Goal: Task Accomplishment & Management: Manage account settings

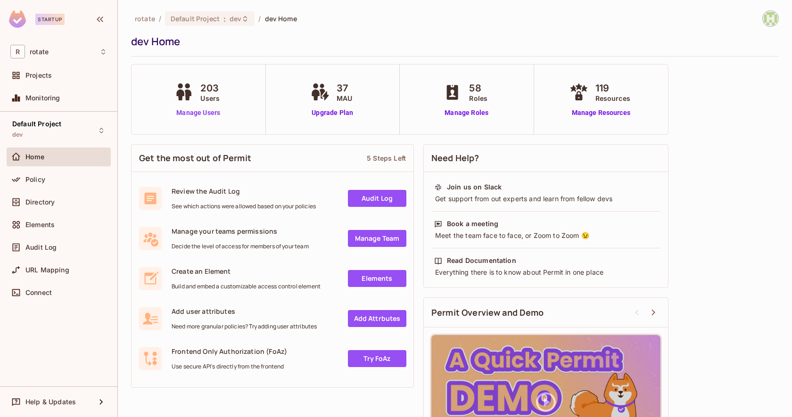
click at [198, 112] on link "Manage Users" at bounding box center [198, 113] width 52 height 10
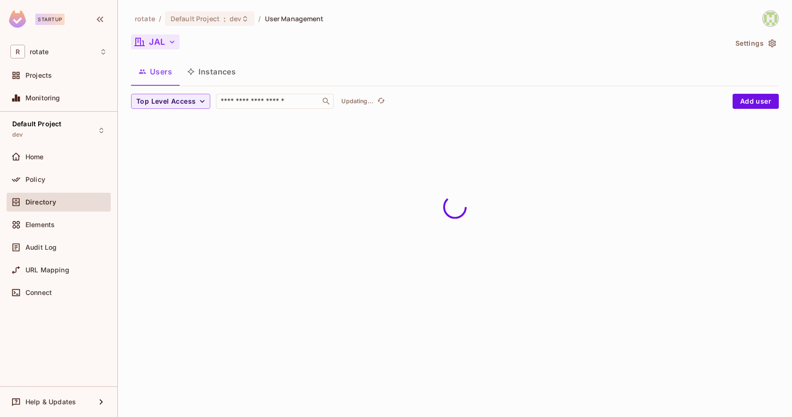
click at [172, 47] on button "JAL" at bounding box center [155, 41] width 49 height 15
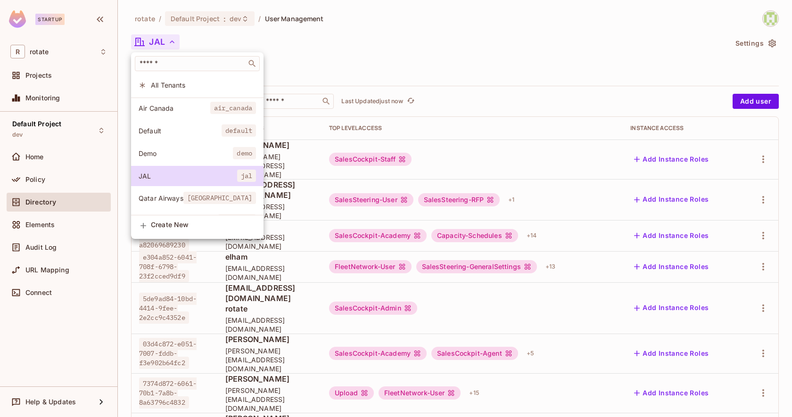
click at [205, 26] on div at bounding box center [396, 208] width 792 height 417
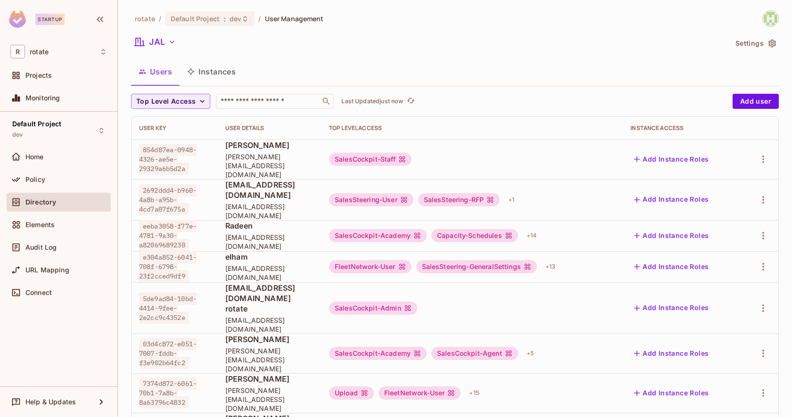
click at [205, 26] on div at bounding box center [396, 208] width 792 height 417
click at [205, 17] on span "Default Project" at bounding box center [195, 18] width 49 height 9
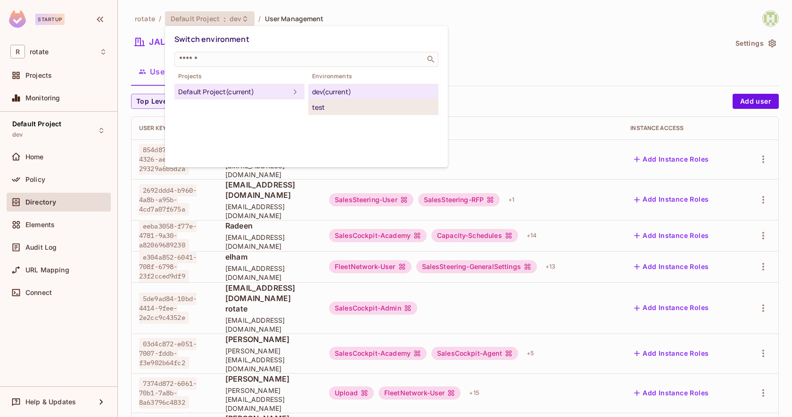
click at [312, 106] on div "test" at bounding box center [373, 107] width 123 height 11
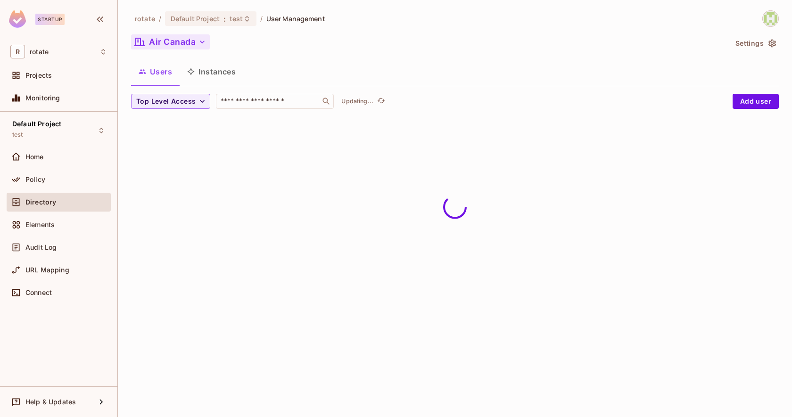
click at [169, 38] on button "Air Canada" at bounding box center [170, 41] width 79 height 15
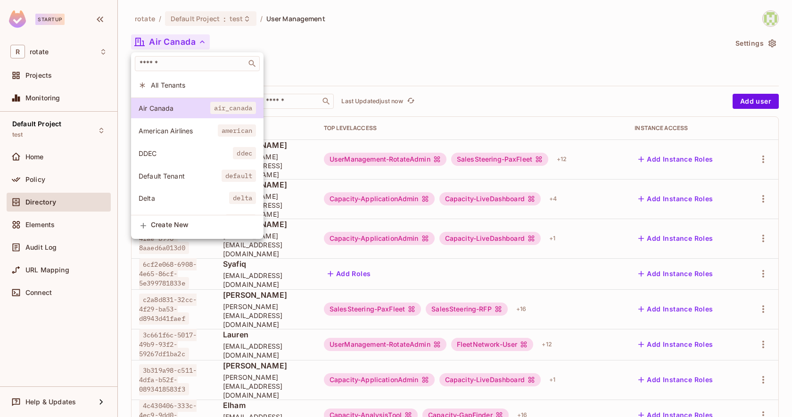
click at [199, 137] on li "American Airlines american" at bounding box center [197, 131] width 132 height 20
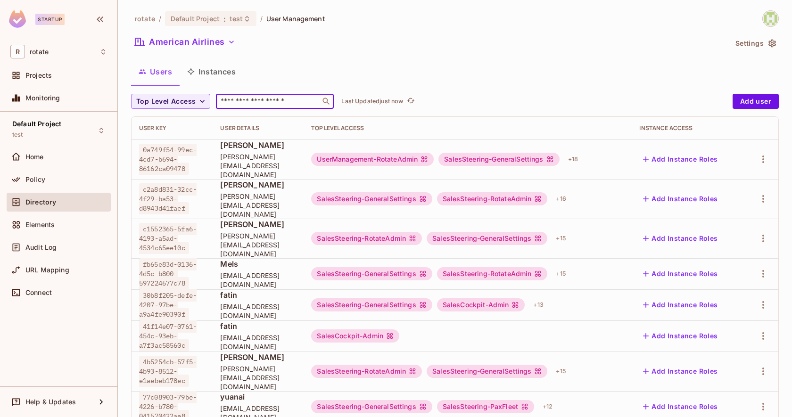
click at [248, 105] on input "text" at bounding box center [268, 101] width 99 height 9
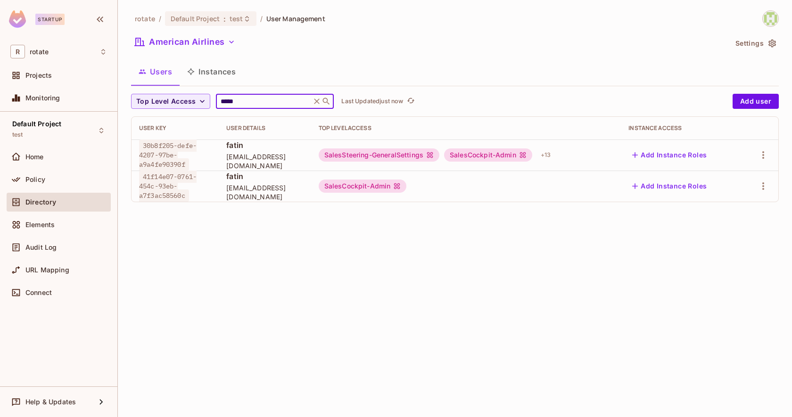
type input "*****"
click at [646, 155] on button "Add Instance Roles" at bounding box center [669, 154] width 82 height 15
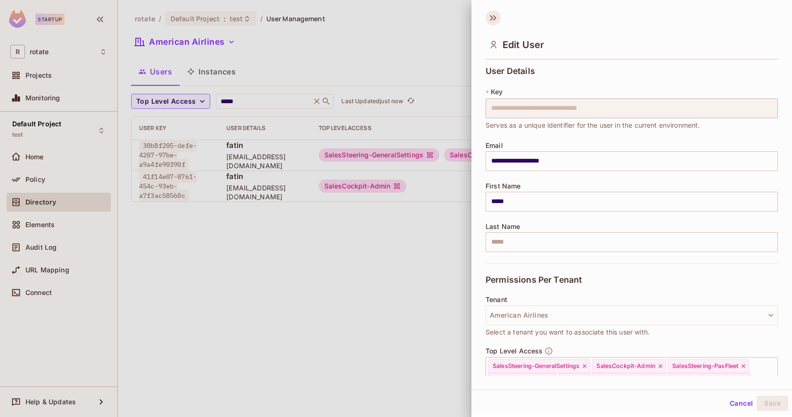
click at [495, 17] on icon at bounding box center [494, 18] width 3 height 6
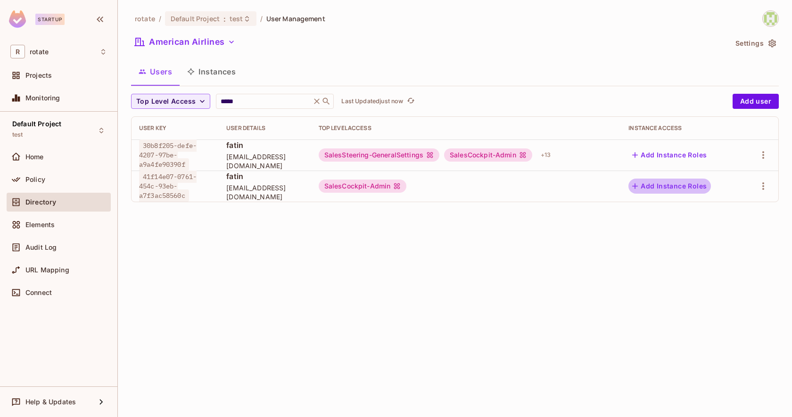
click at [668, 180] on button "Add Instance Roles" at bounding box center [669, 186] width 82 height 15
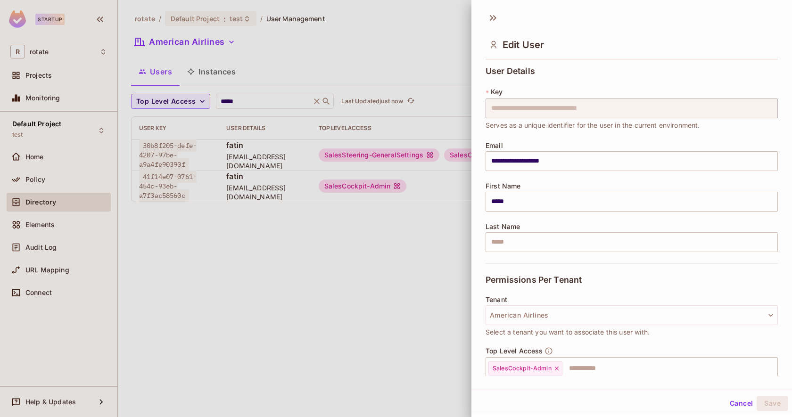
scroll to position [91, 0]
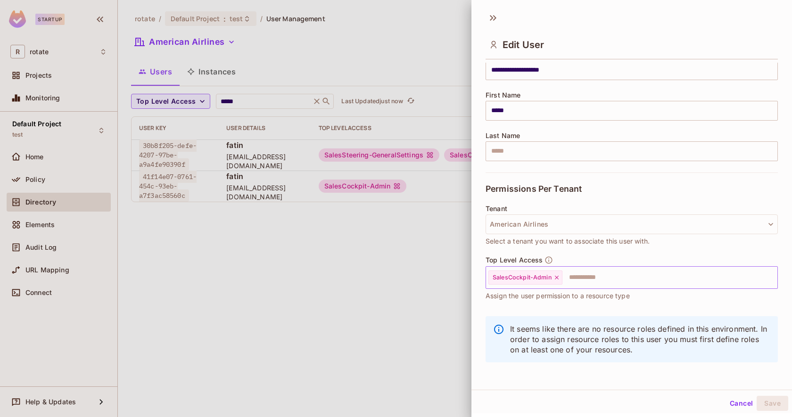
click at [586, 272] on input "text" at bounding box center [661, 277] width 196 height 19
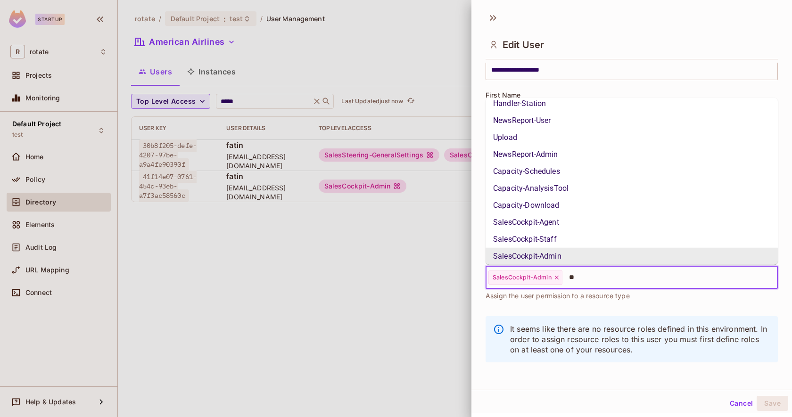
scroll to position [0, 0]
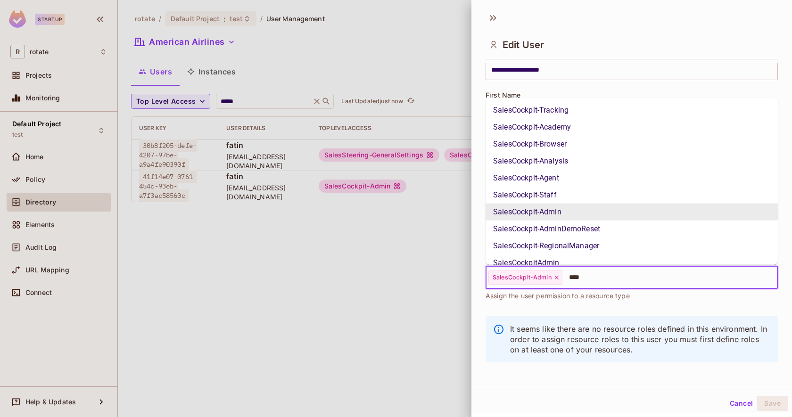
type input "*****"
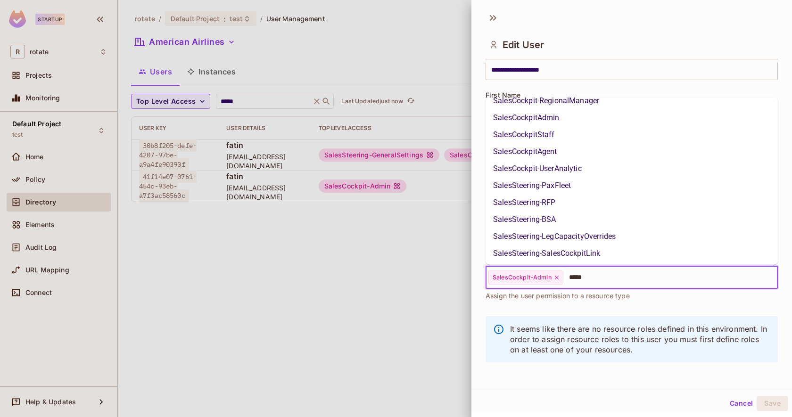
scroll to position [332, 0]
click at [561, 252] on li "SalesSteering-RotateAdmin" at bounding box center [631, 253] width 292 height 17
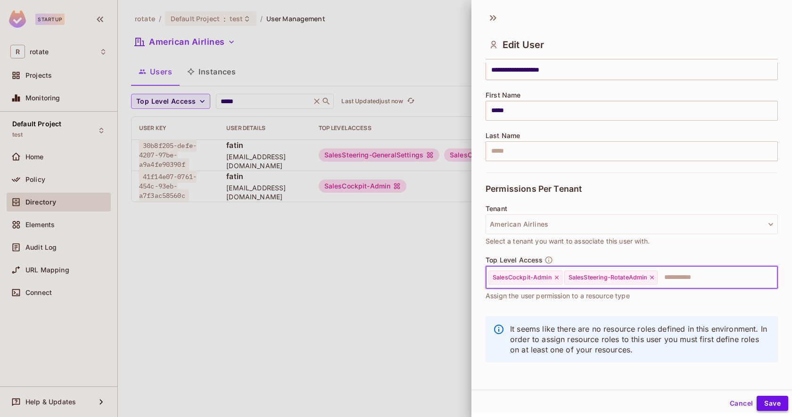
click at [783, 401] on button "Save" at bounding box center [772, 403] width 32 height 15
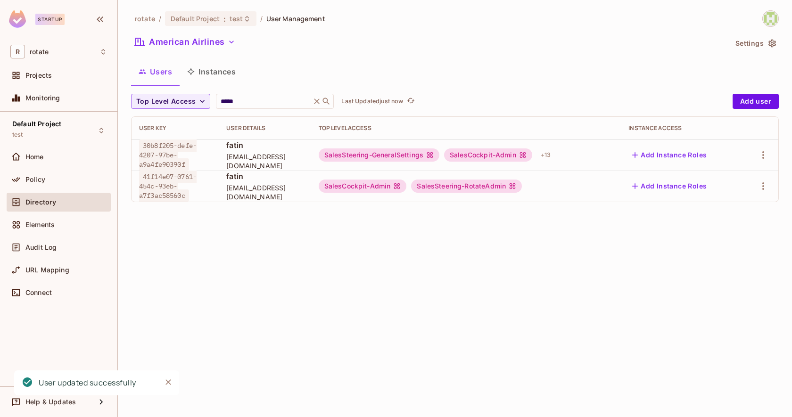
click at [661, 189] on button "Add Instance Roles" at bounding box center [669, 186] width 82 height 15
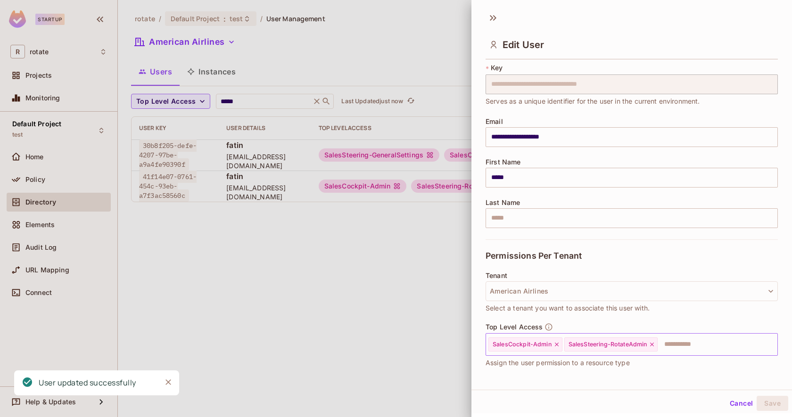
scroll to position [25, 0]
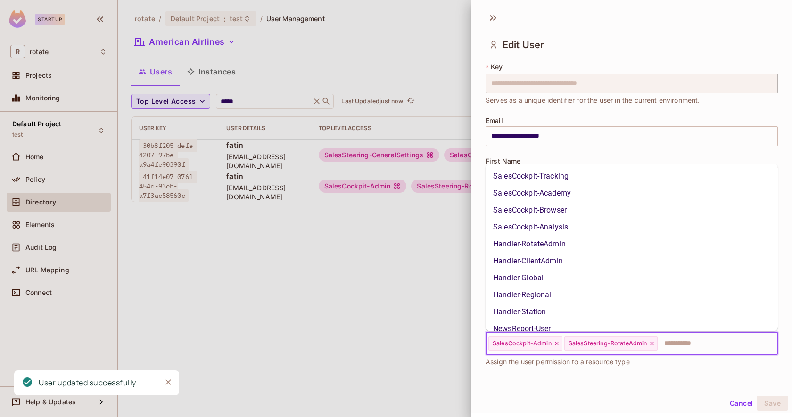
click at [678, 345] on input "text" at bounding box center [708, 343] width 101 height 19
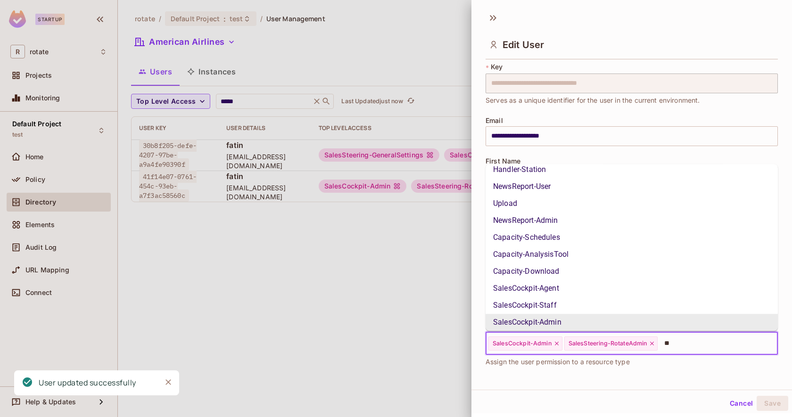
scroll to position [0, 0]
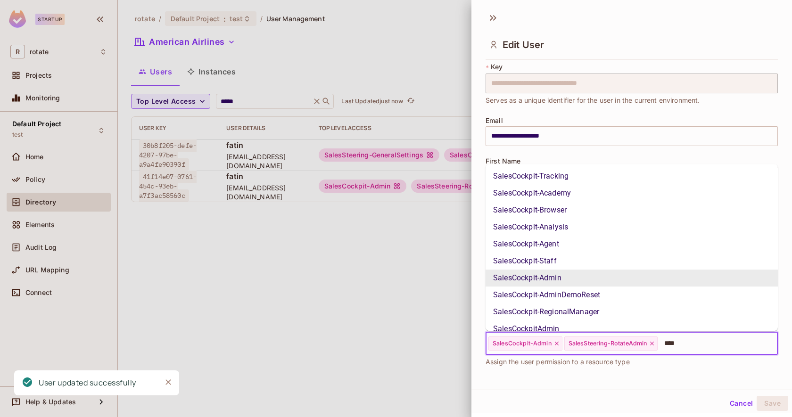
type input "*****"
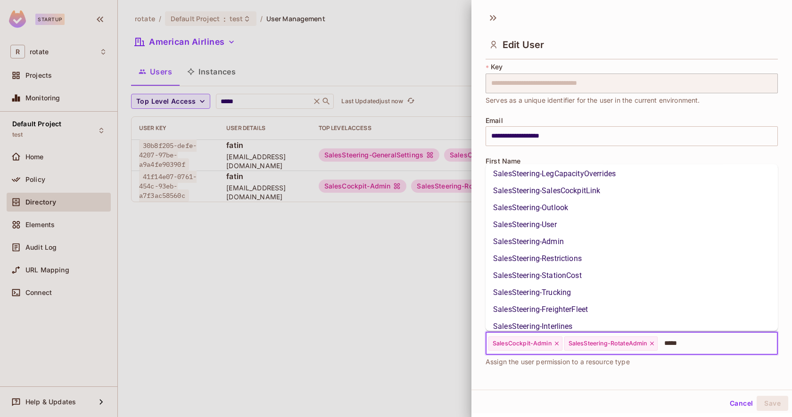
scroll to position [262, 0]
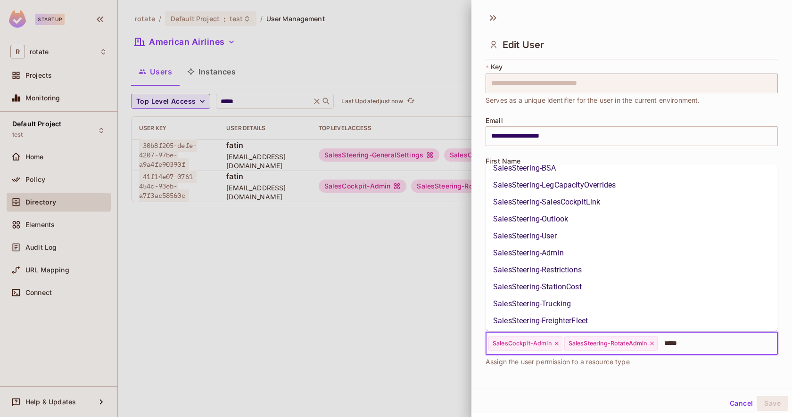
click at [554, 250] on li "SalesSteering-Admin" at bounding box center [631, 253] width 292 height 17
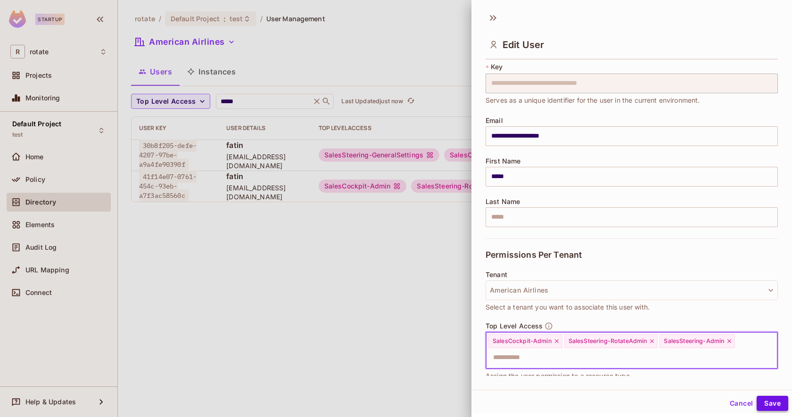
click at [769, 405] on button "Save" at bounding box center [772, 403] width 32 height 15
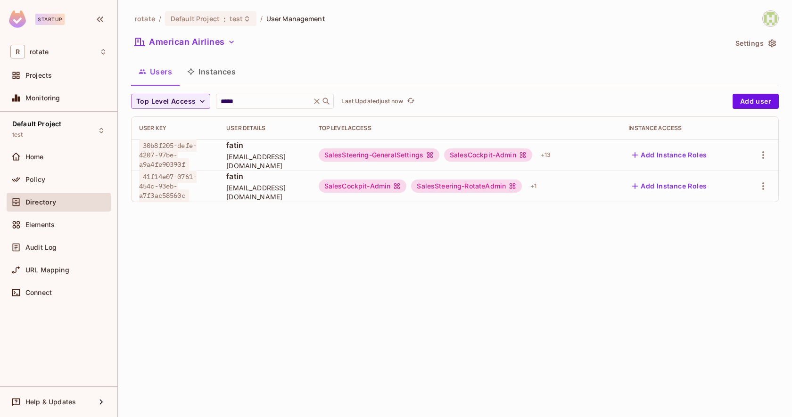
click at [667, 187] on button "Add Instance Roles" at bounding box center [669, 186] width 82 height 15
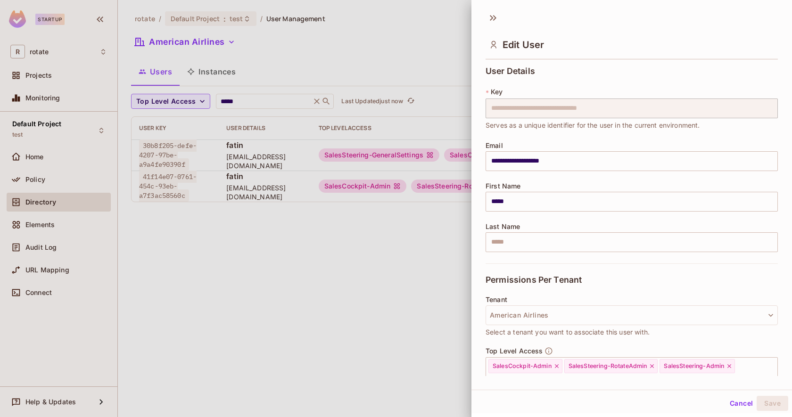
scroll to position [105, 0]
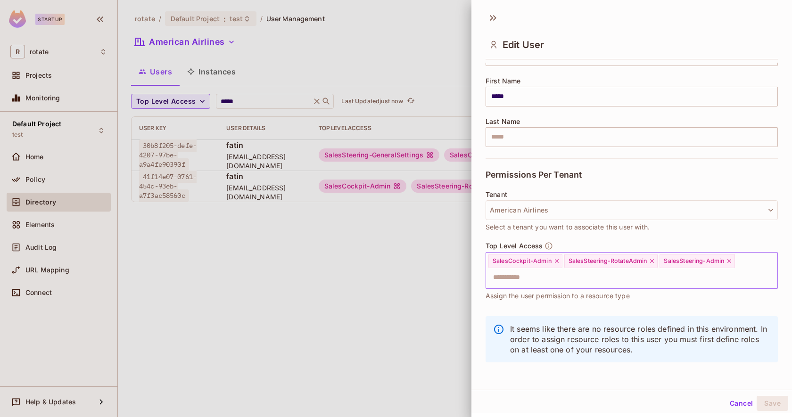
click at [612, 277] on input "text" at bounding box center [623, 277] width 272 height 19
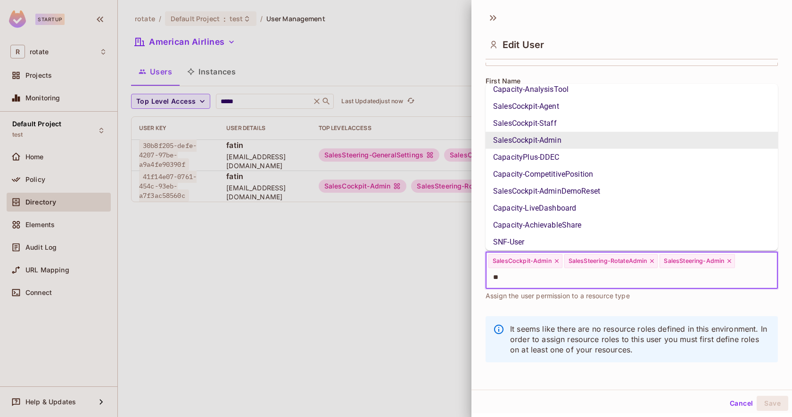
scroll to position [0, 0]
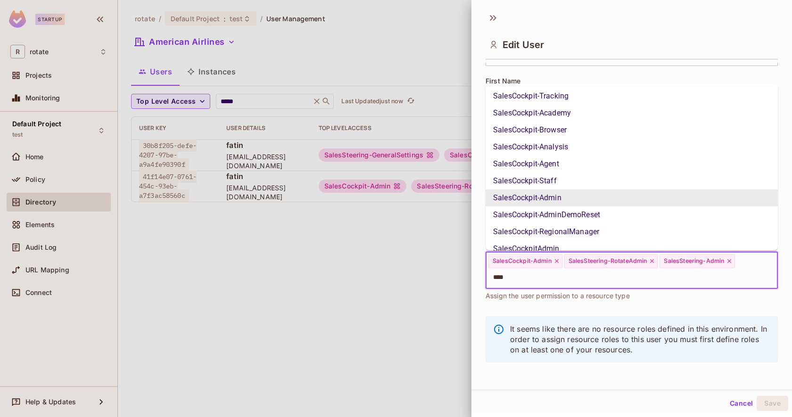
type input "*****"
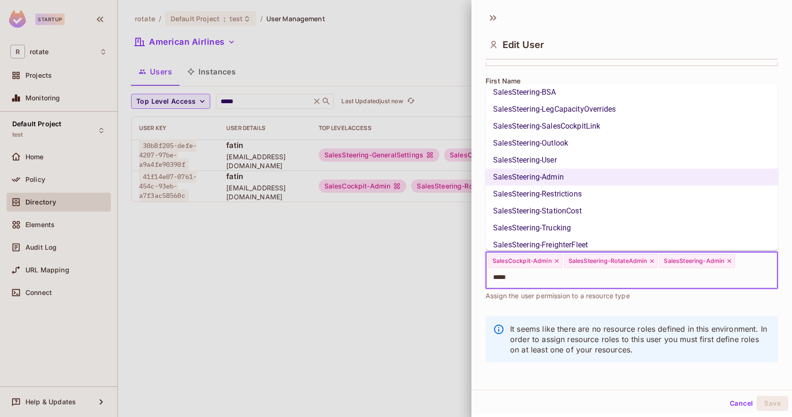
scroll to position [332, 0]
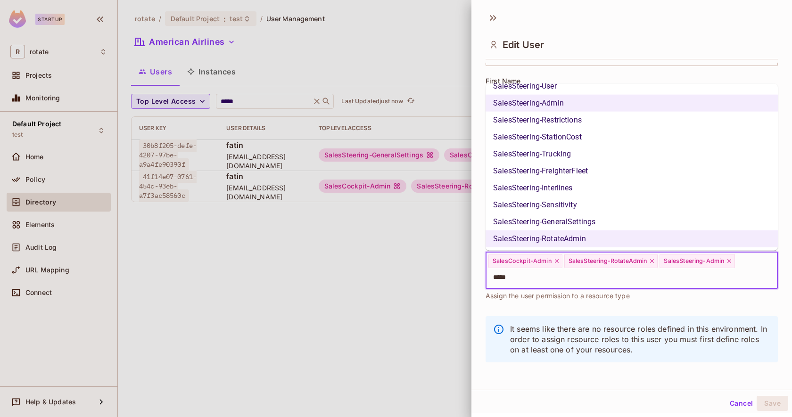
click at [522, 220] on li "SalesSteering-GeneralSettings" at bounding box center [631, 221] width 292 height 17
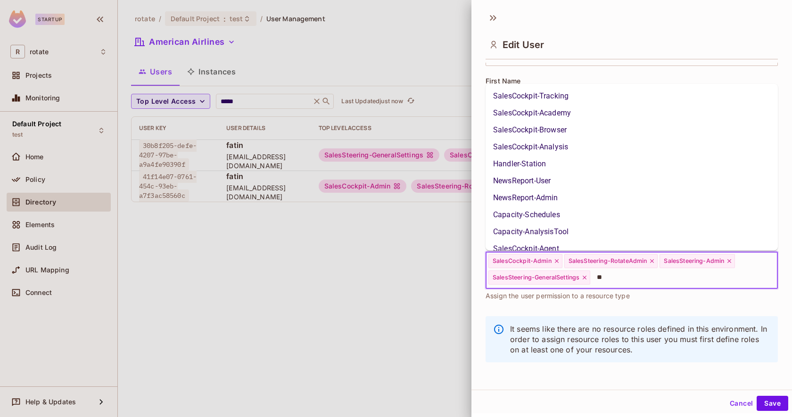
scroll to position [41, 0]
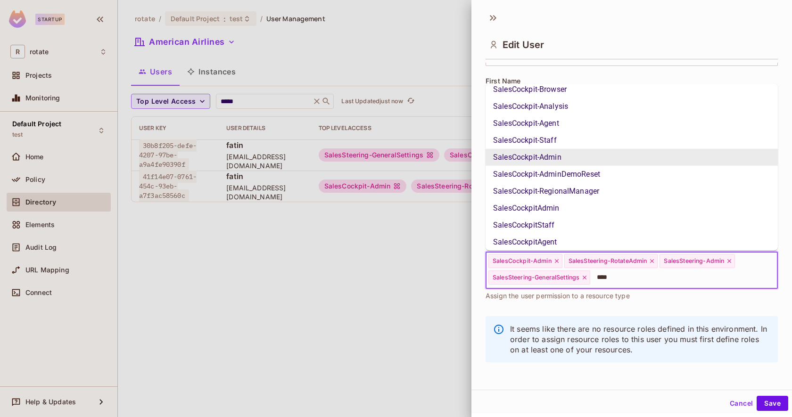
type input "*****"
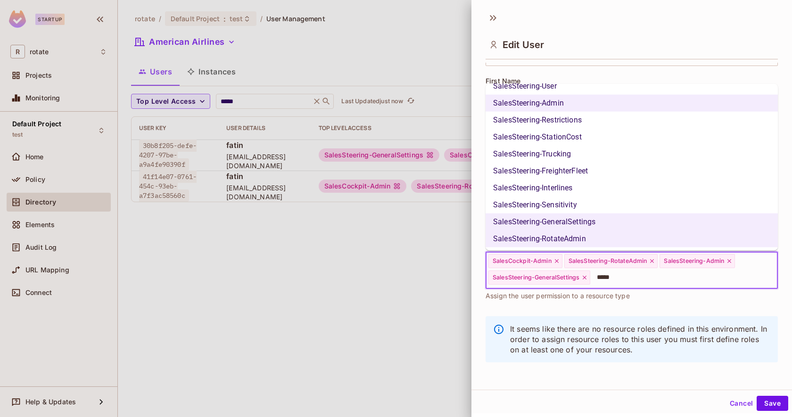
click at [518, 200] on li "SalesSteering-Sensitivity" at bounding box center [631, 205] width 292 height 17
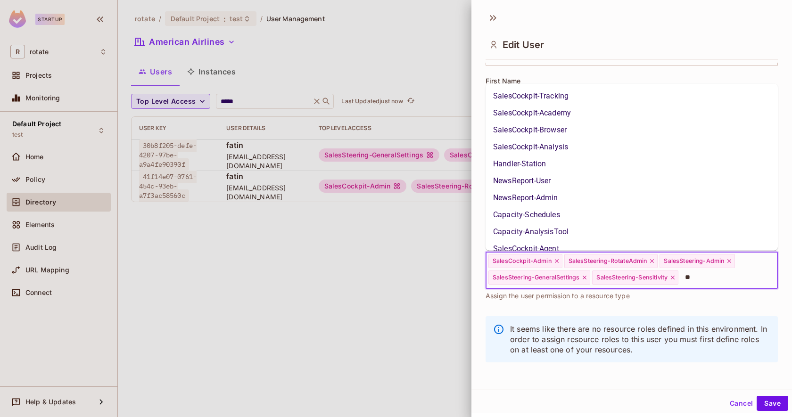
scroll to position [41, 0]
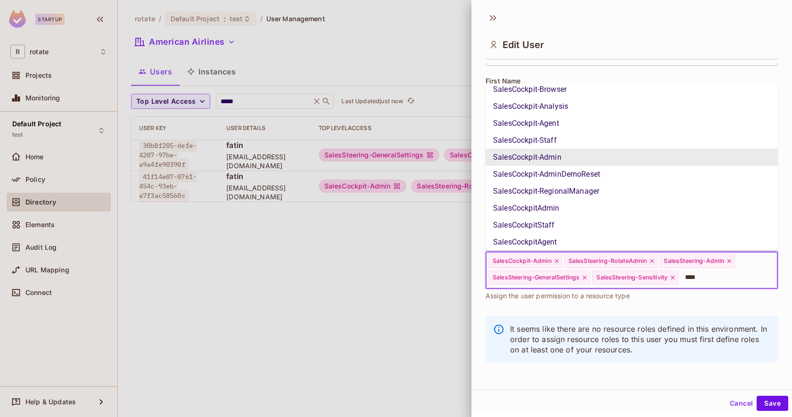
type input "*****"
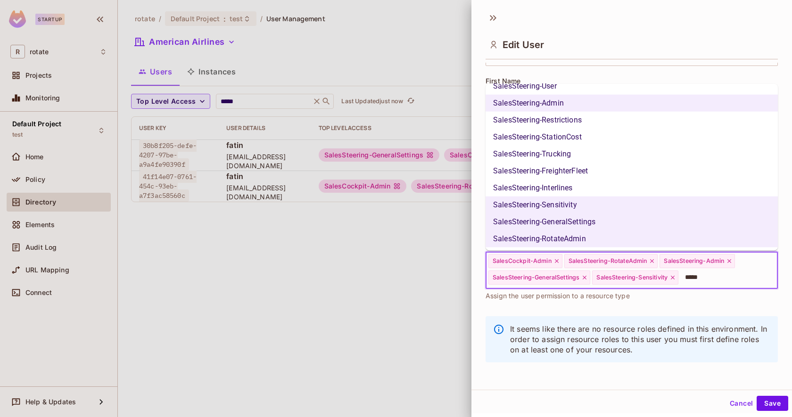
click at [528, 185] on li "SalesSteering-Interlines" at bounding box center [631, 188] width 292 height 17
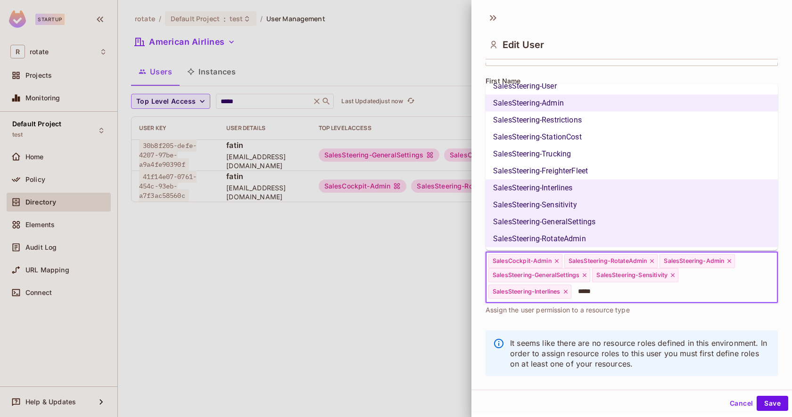
scroll to position [0, 0]
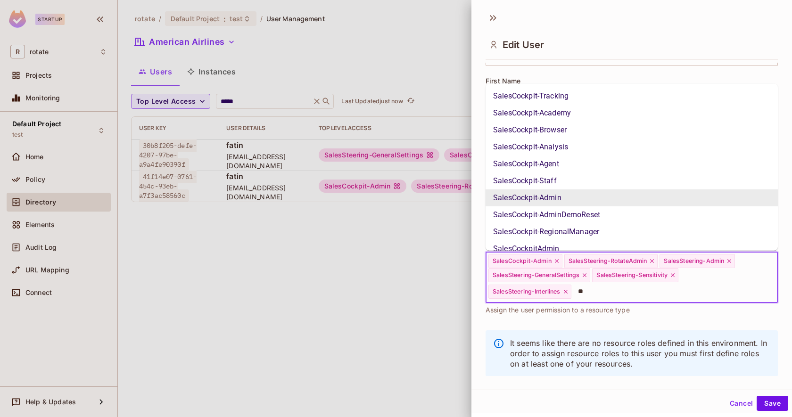
type input "*"
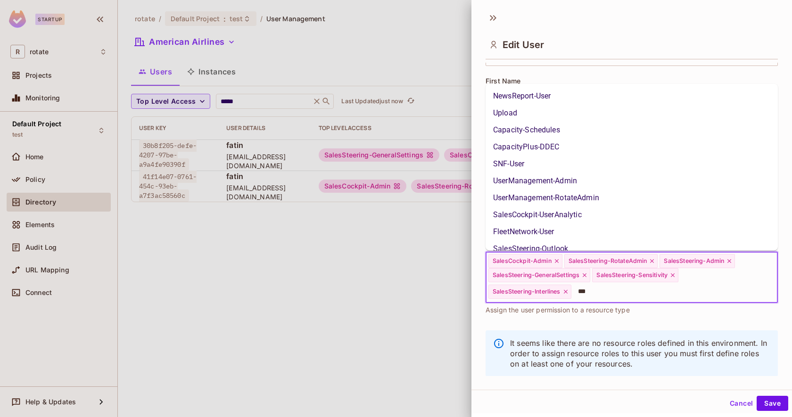
type input "****"
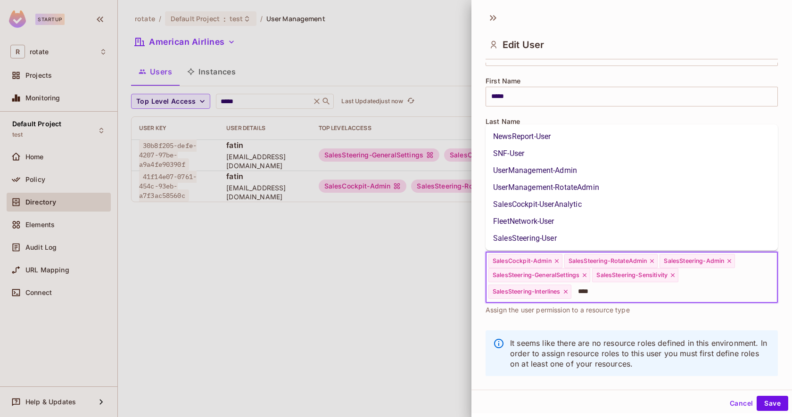
click at [560, 189] on li "UserManagement-RotateAdmin" at bounding box center [631, 187] width 292 height 17
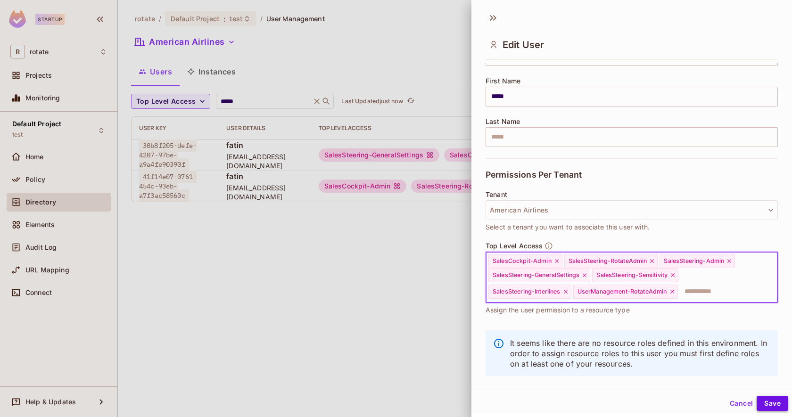
click at [765, 396] on button "Save" at bounding box center [772, 403] width 32 height 15
